Goal: Communication & Community: Participate in discussion

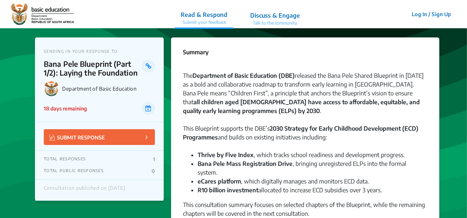
click at [282, 10] on link "Discuss & Engage Talk to the community" at bounding box center [274, 14] width 61 height 28
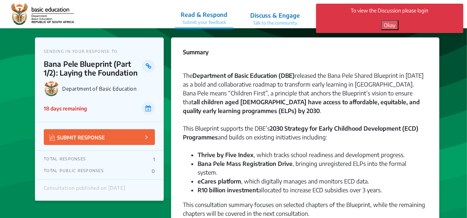
click at [279, 14] on p "Discuss & Engage" at bounding box center [275, 15] width 50 height 9
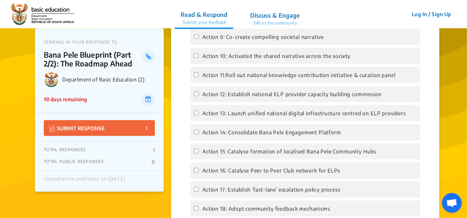
scroll to position [264, 0]
